Goal: Complete application form: Complete application form

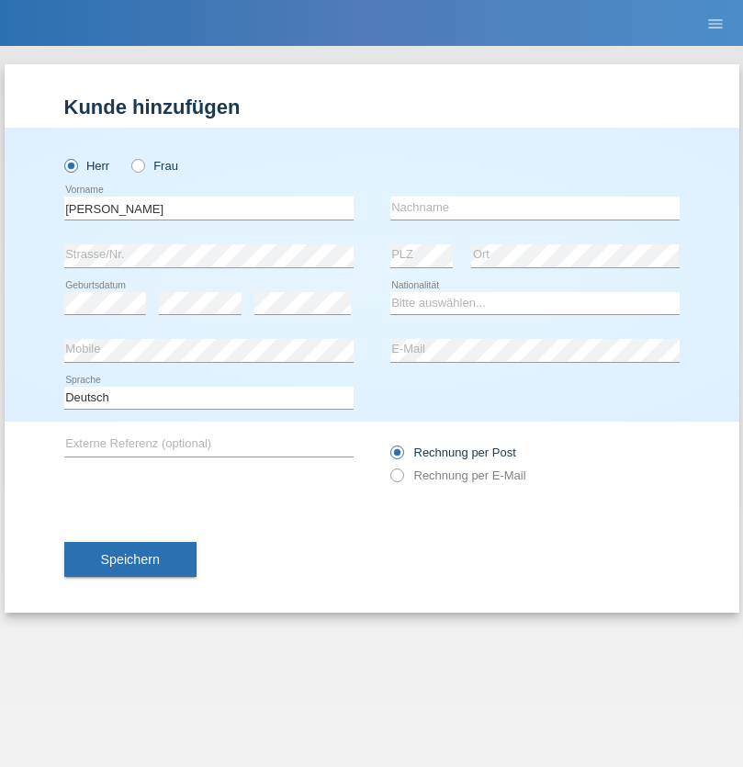
type input "Jorge"
click at [534, 208] on input "text" at bounding box center [534, 207] width 289 height 23
type input "Passarino"
select select "PT"
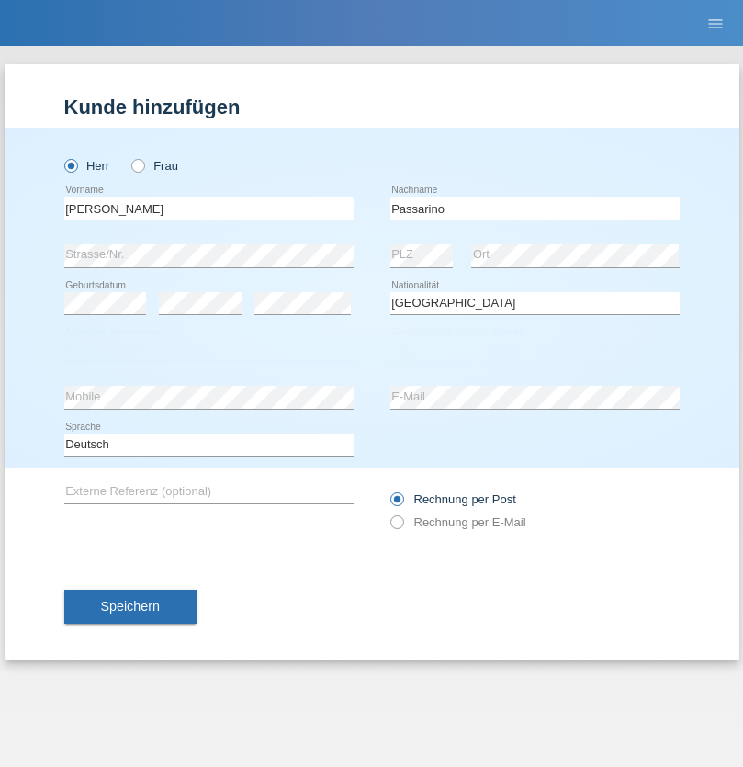
select select "C"
select select "01"
select select "2002"
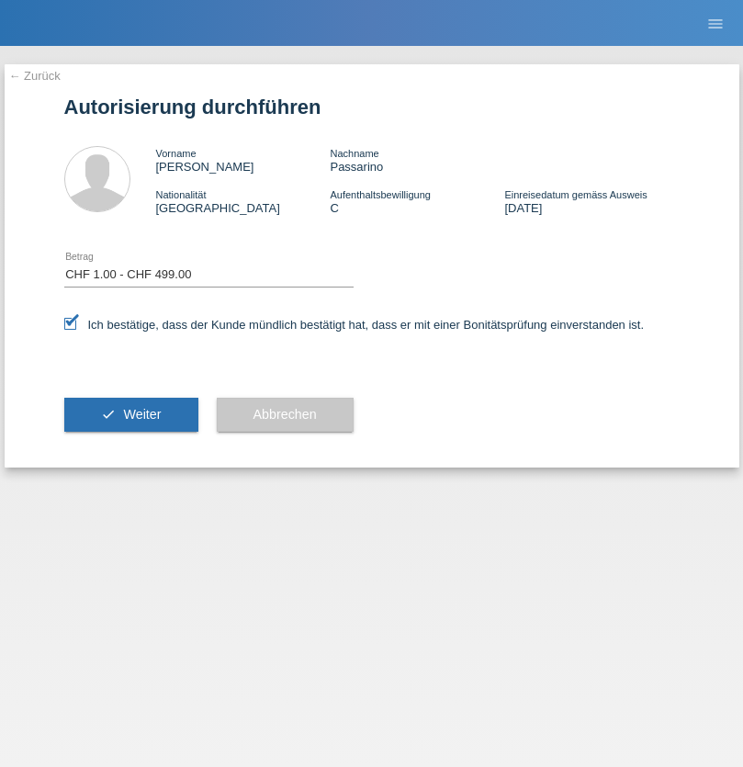
select select "1"
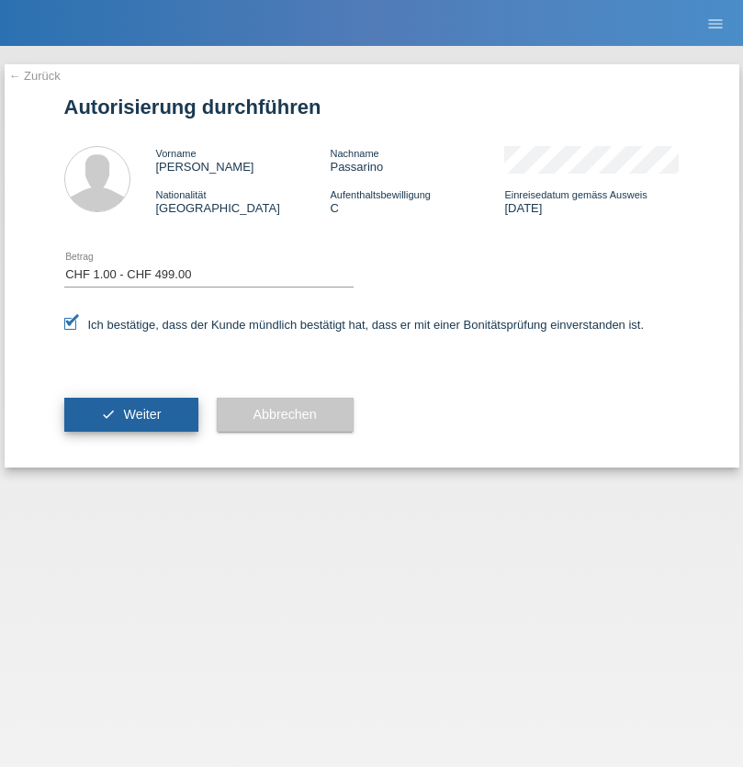
click at [130, 414] on span "Weiter" at bounding box center [142, 414] width 38 height 15
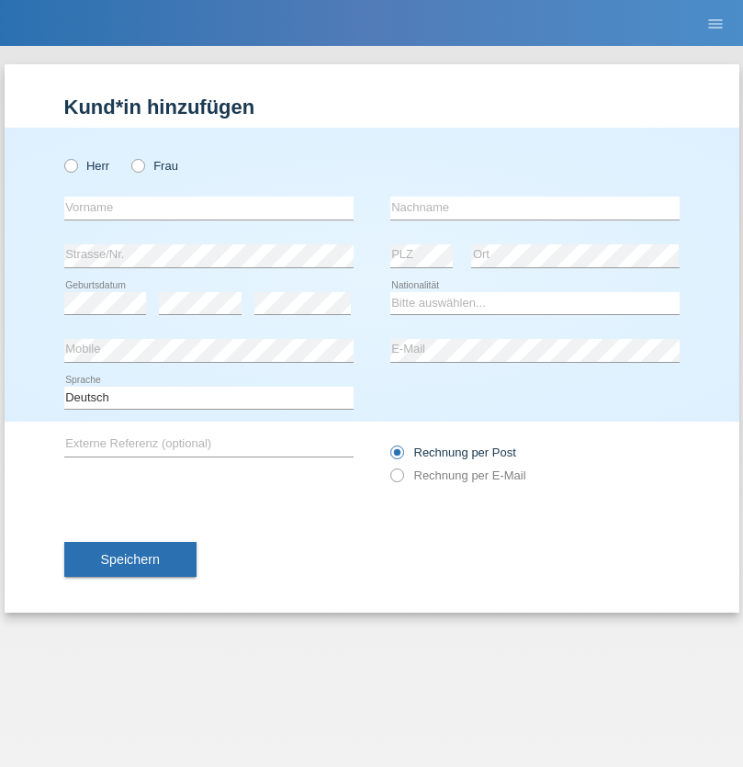
radio input "true"
click at [208, 208] on input "text" at bounding box center [208, 207] width 289 height 23
type input "Estelle"
click at [534, 208] on input "text" at bounding box center [534, 207] width 289 height 23
type input "Muller"
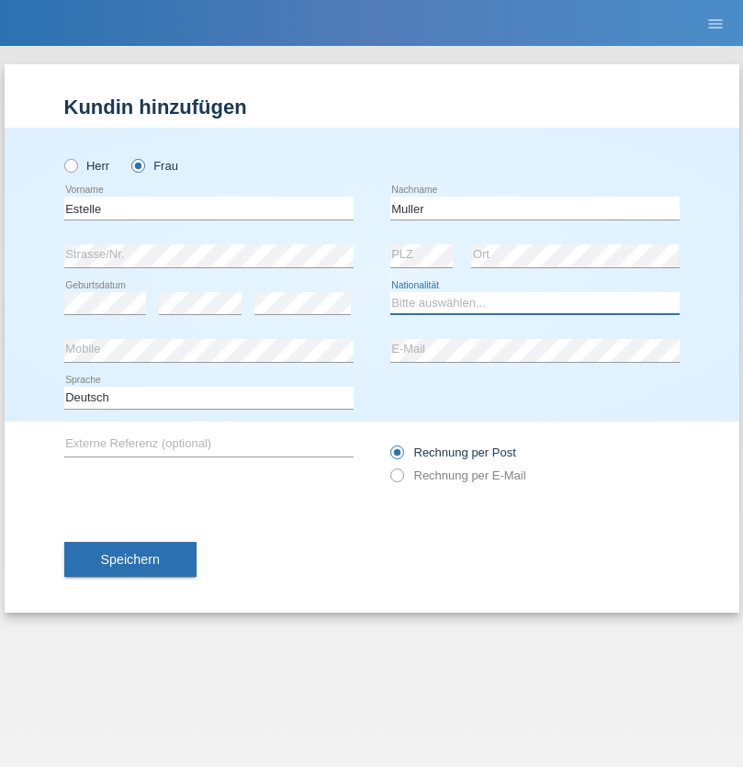
select select "CH"
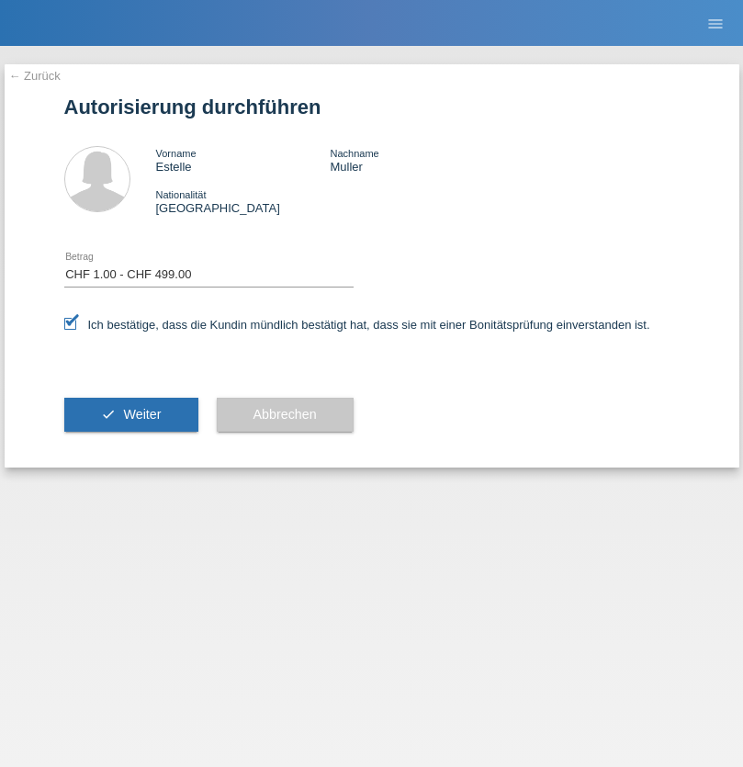
select select "1"
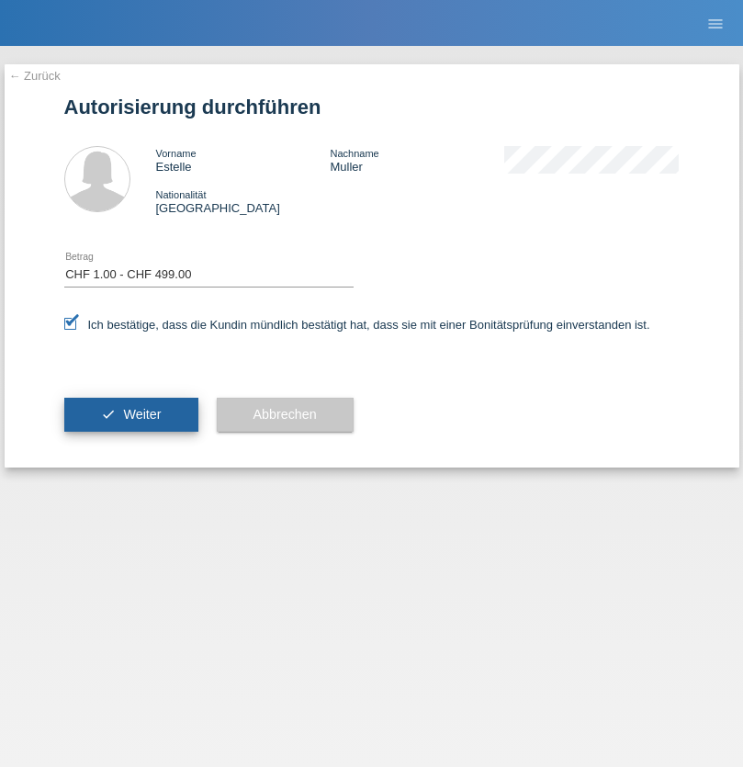
click at [130, 414] on span "Weiter" at bounding box center [142, 414] width 38 height 15
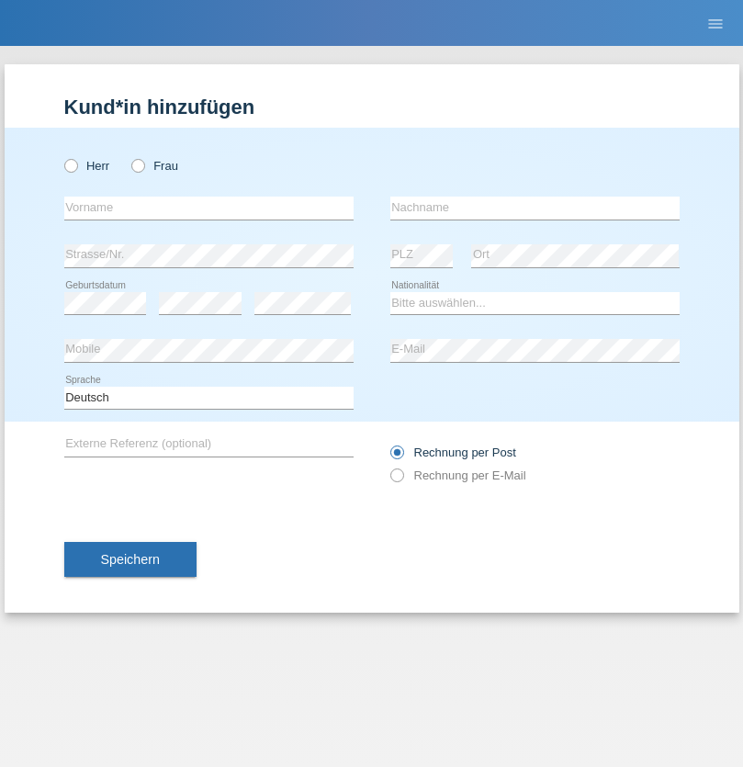
radio input "true"
click at [208, 208] on input "text" at bounding box center [208, 207] width 289 height 23
type input "Jatheepan"
click at [534, 208] on input "text" at bounding box center [534, 207] width 289 height 23
type input "[PERSON_NAME]"
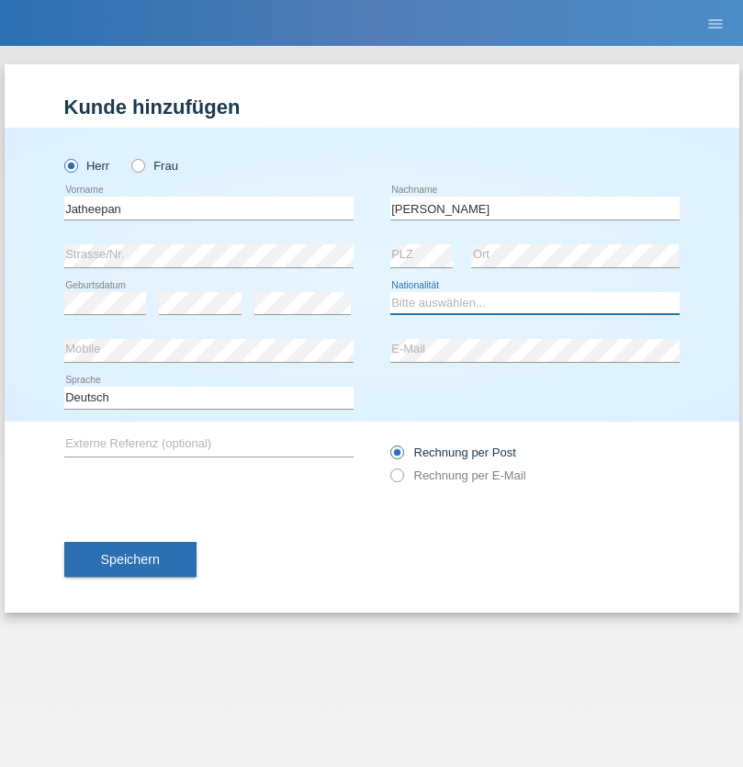
select select "CH"
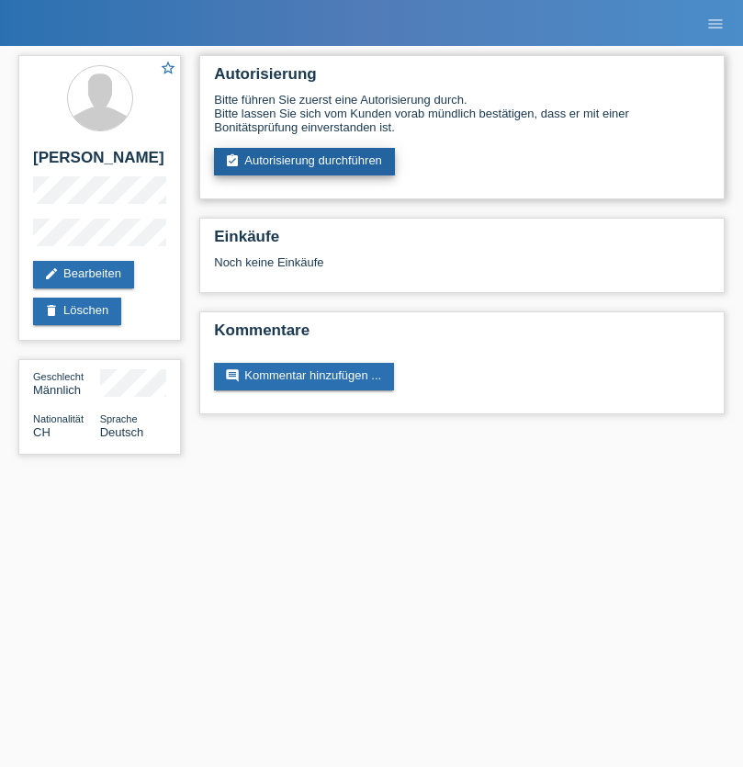
click at [305, 162] on link "assignment_turned_in Autorisierung durchführen" at bounding box center [304, 162] width 181 height 28
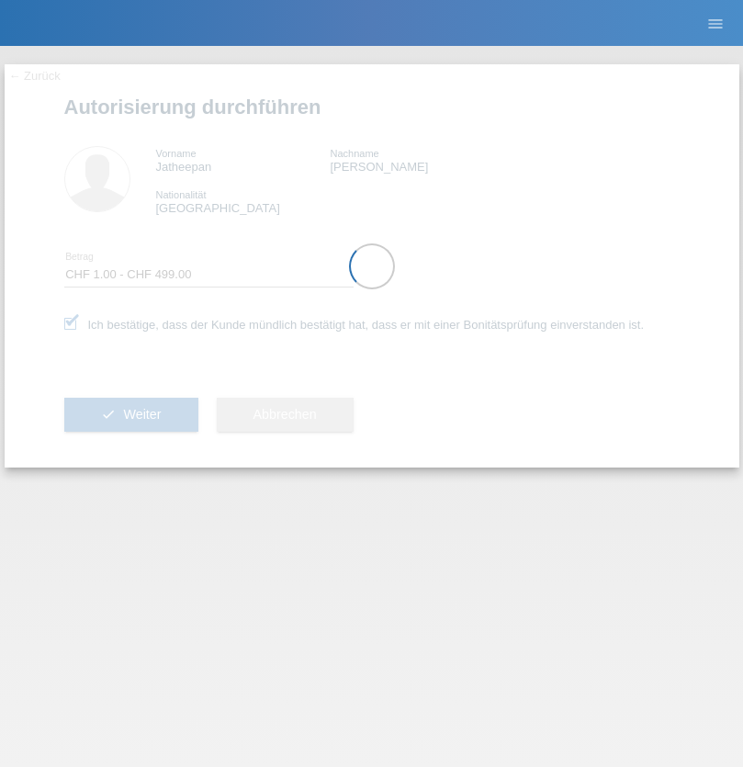
select select "1"
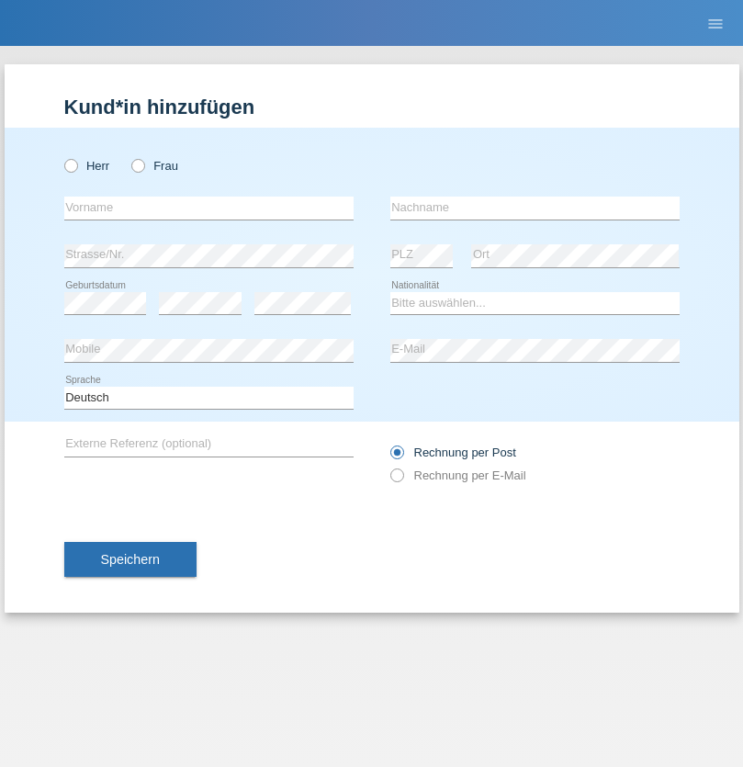
radio input "true"
click at [208, 208] on input "text" at bounding box center [208, 207] width 289 height 23
type input "Mehtap"
click at [534, 208] on input "text" at bounding box center [534, 207] width 289 height 23
type input "Tunc"
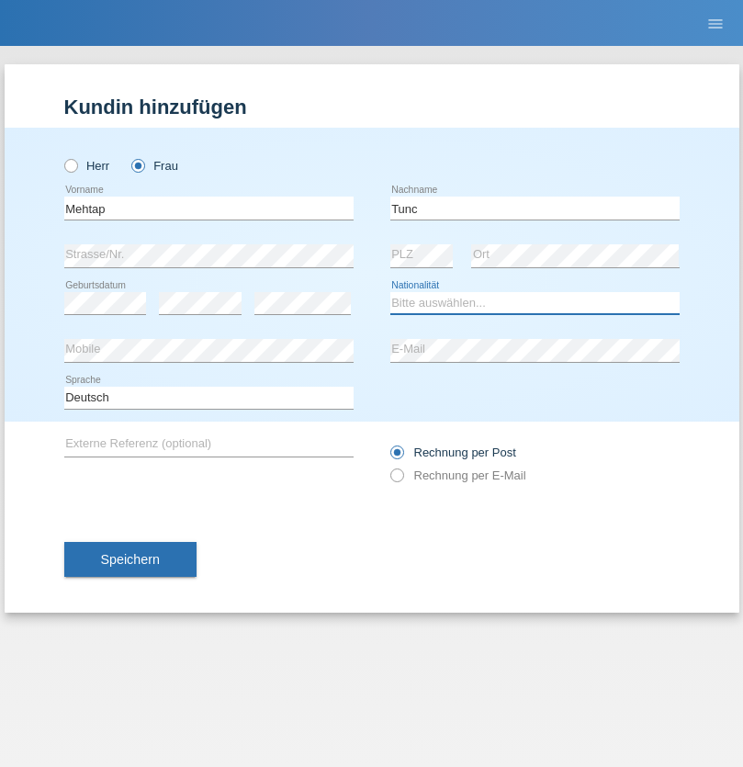
select select "CH"
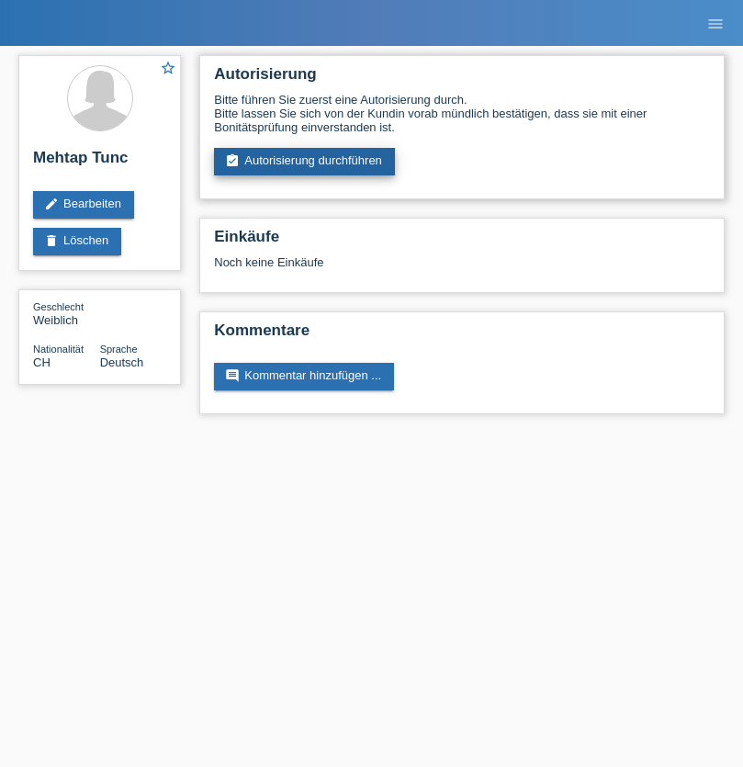
click at [305, 162] on link "assignment_turned_in Autorisierung durchführen" at bounding box center [304, 162] width 181 height 28
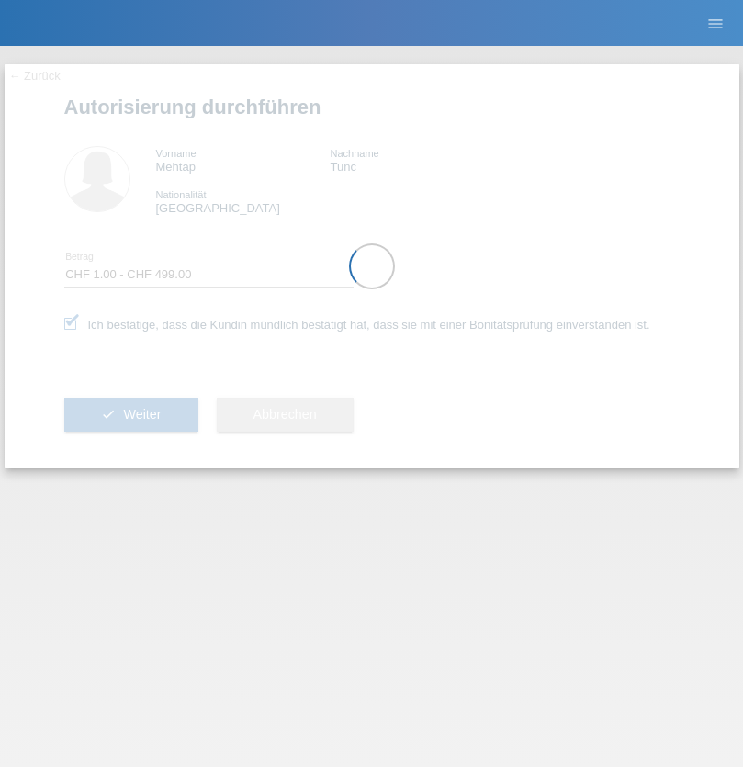
select select "1"
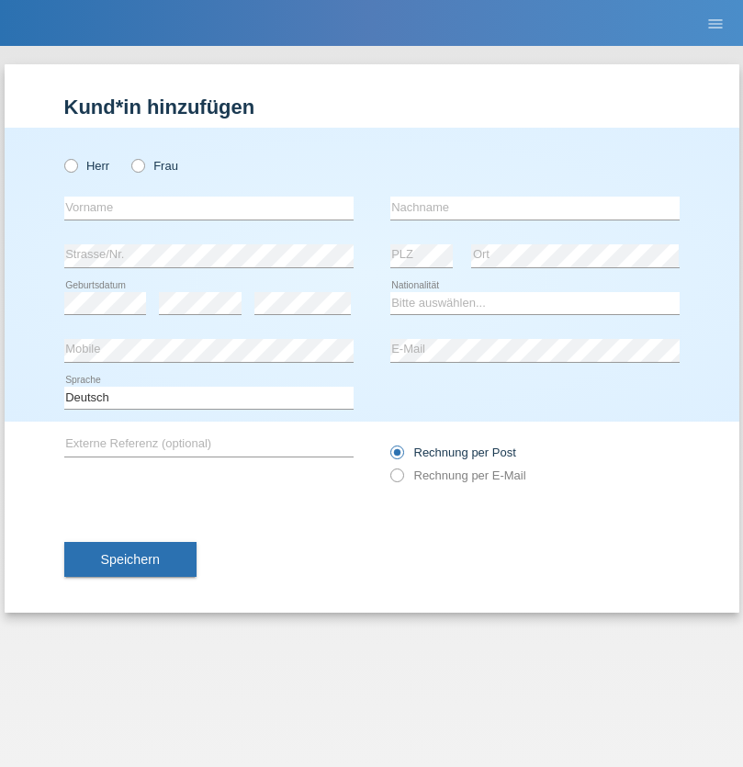
radio input "true"
click at [208, 208] on input "text" at bounding box center [208, 207] width 289 height 23
type input "[PERSON_NAME]"
click at [534, 208] on input "text" at bounding box center [534, 207] width 289 height 23
type input "Tunc"
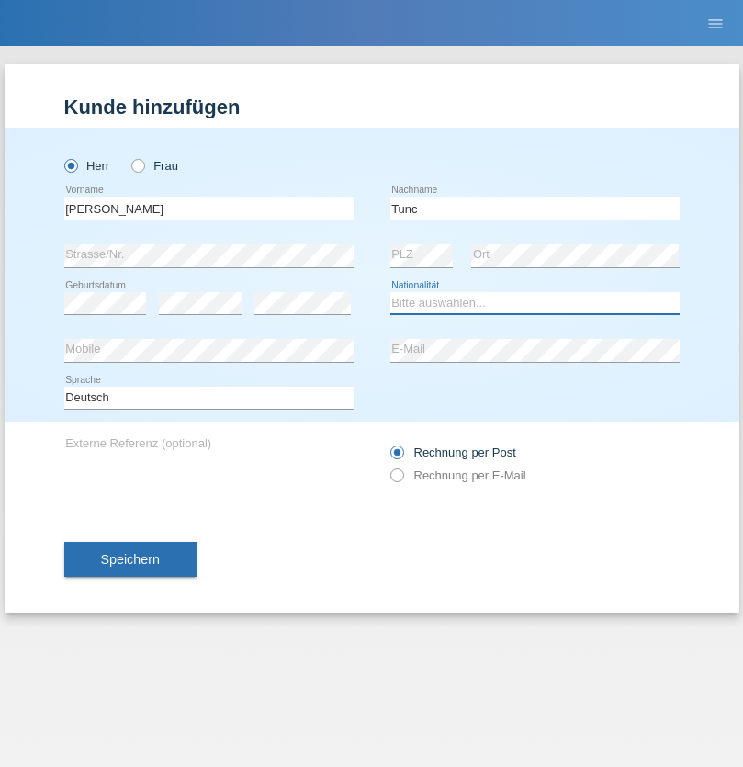
select select "CH"
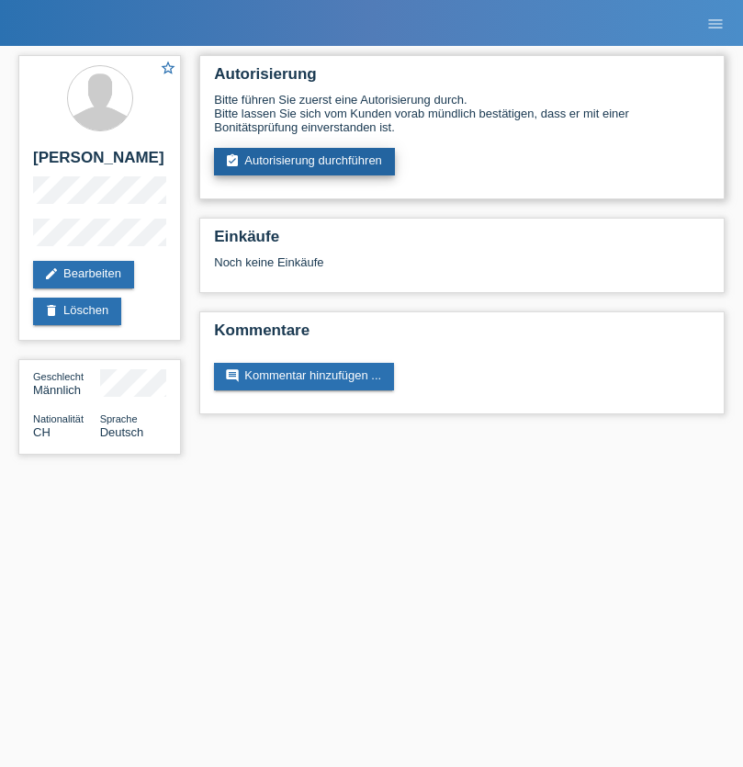
click at [305, 162] on link "assignment_turned_in Autorisierung durchführen" at bounding box center [304, 162] width 181 height 28
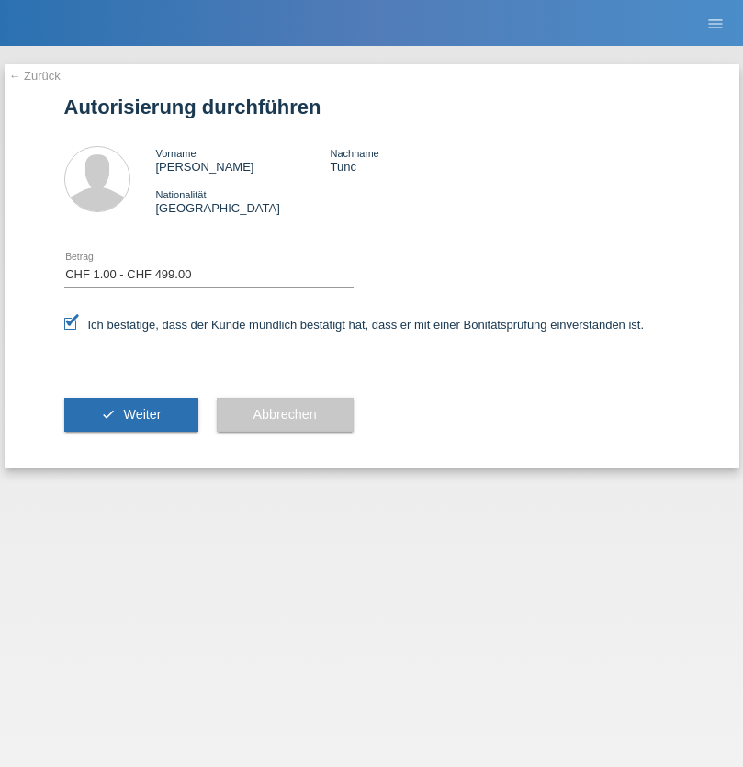
select select "1"
click at [130, 414] on span "Weiter" at bounding box center [142, 414] width 38 height 15
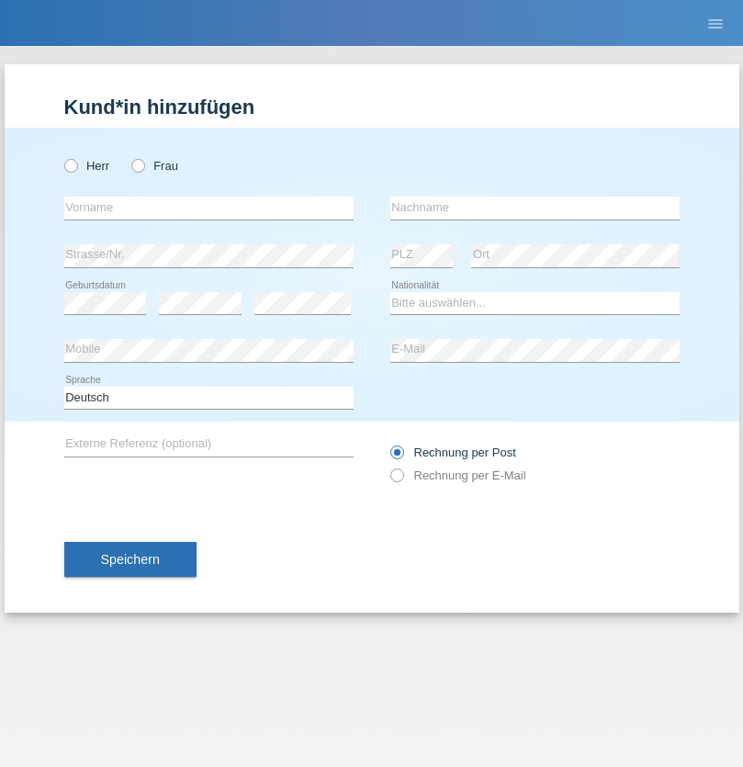
radio input "true"
click at [208, 208] on input "text" at bounding box center [208, 207] width 289 height 23
type input "Gökhan"
click at [534, 208] on input "text" at bounding box center [534, 207] width 289 height 23
type input "Tunc"
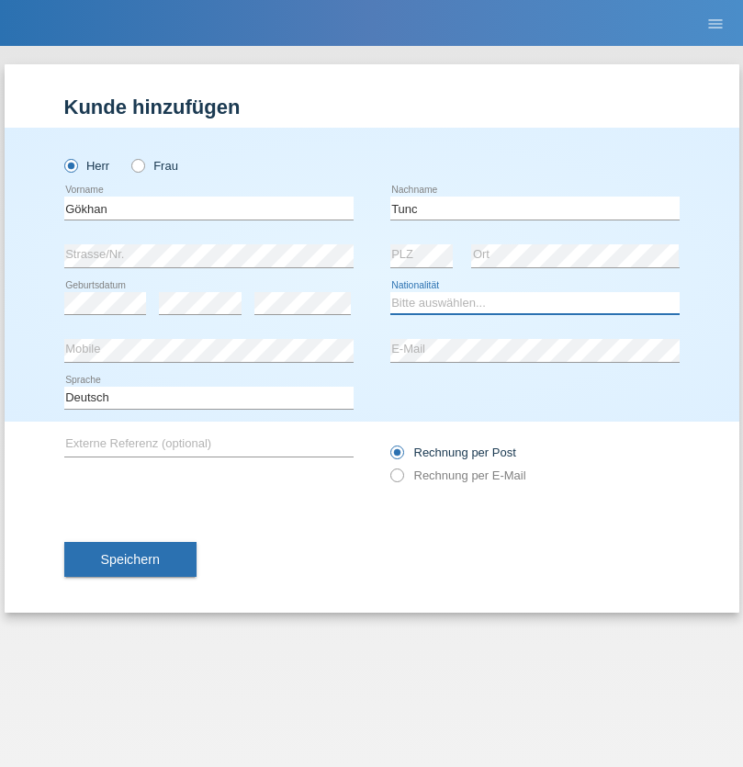
select select "CH"
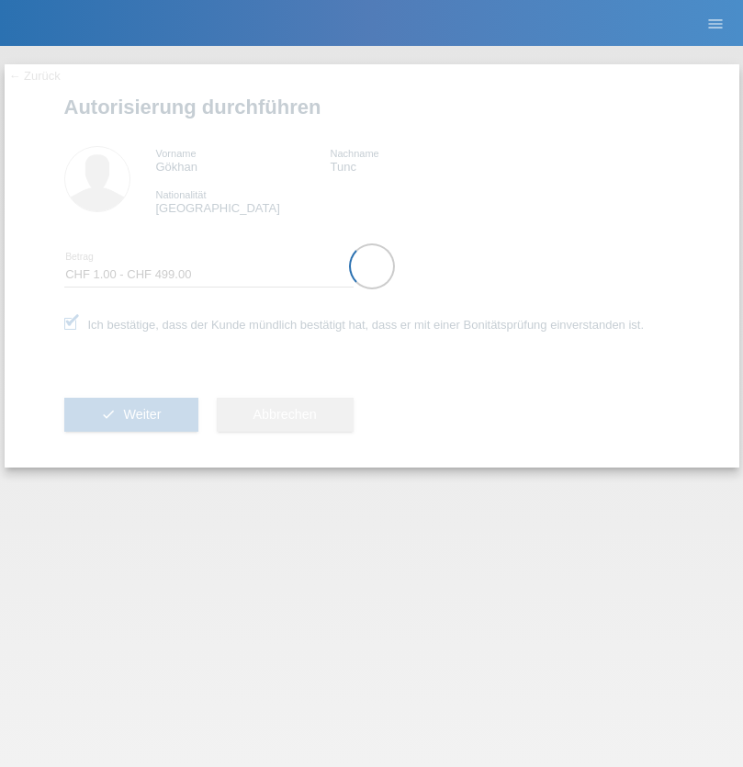
select select "1"
